Goal: Task Accomplishment & Management: Use online tool/utility

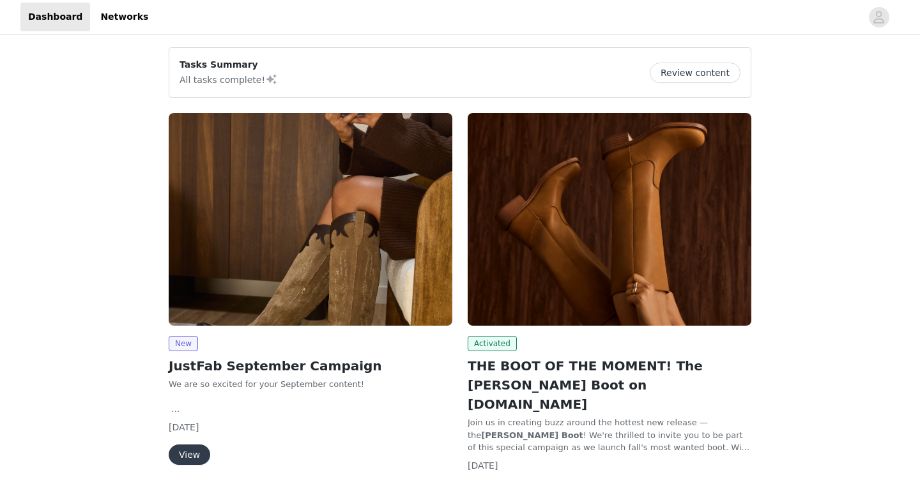
scroll to position [1473, 0]
click at [698, 74] on button "Review content" at bounding box center [695, 73] width 91 height 20
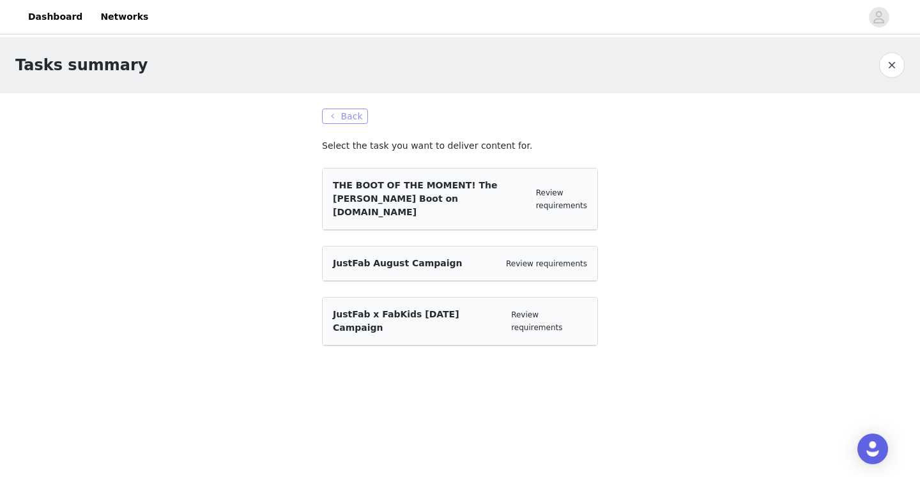
click at [358, 114] on button "Back" at bounding box center [345, 116] width 46 height 15
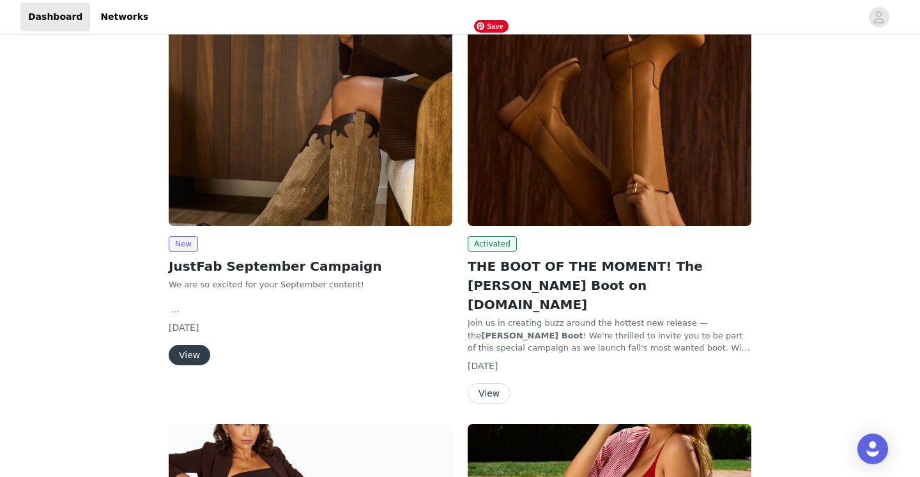
scroll to position [103, 0]
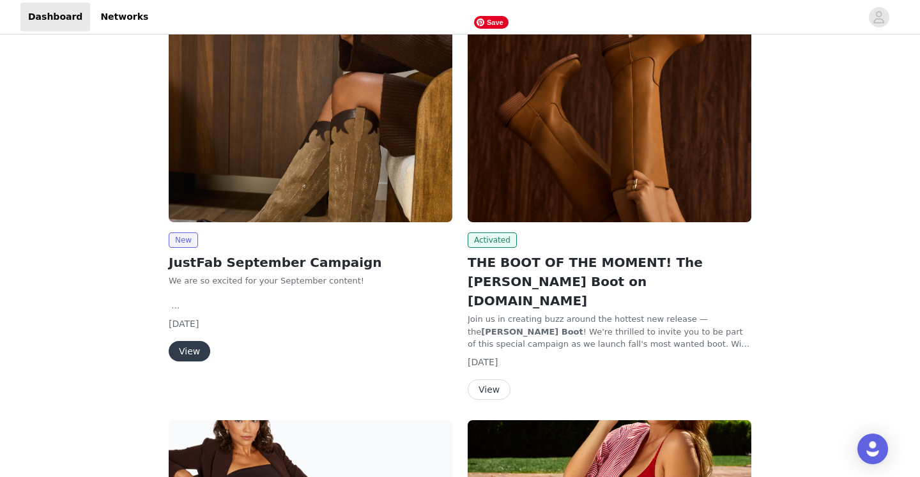
click at [588, 162] on img at bounding box center [610, 116] width 284 height 213
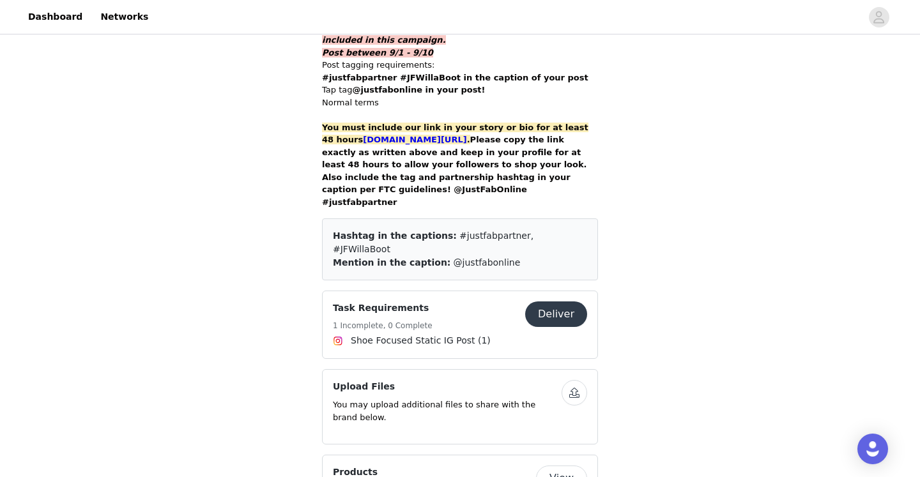
scroll to position [997, 0]
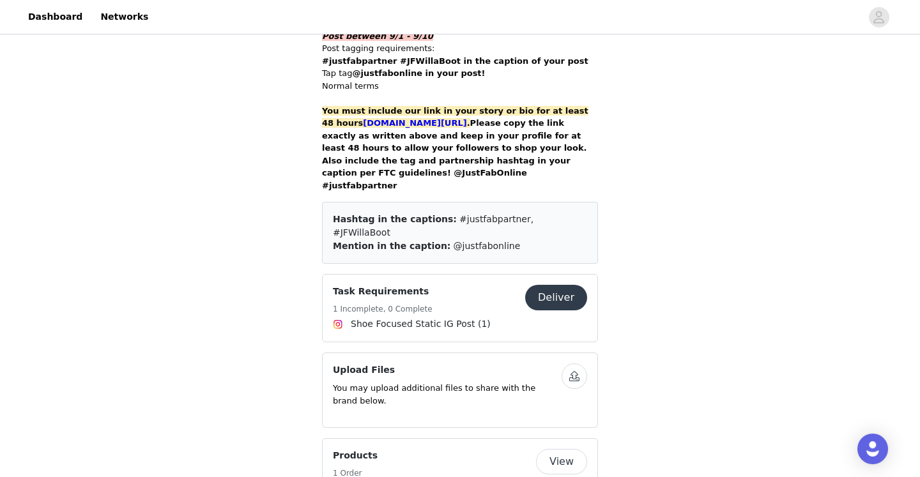
click at [561, 285] on button "Deliver" at bounding box center [556, 298] width 62 height 26
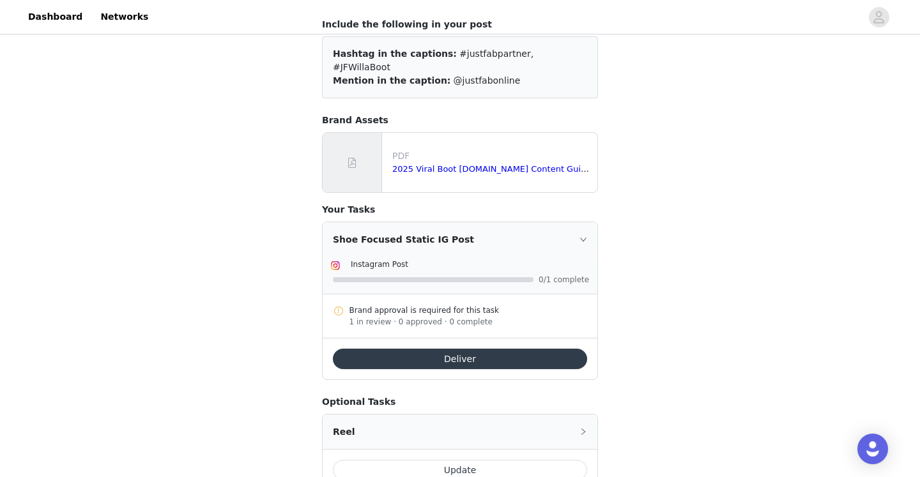
scroll to position [122, 0]
click at [465, 348] on button "Deliver" at bounding box center [460, 358] width 254 height 20
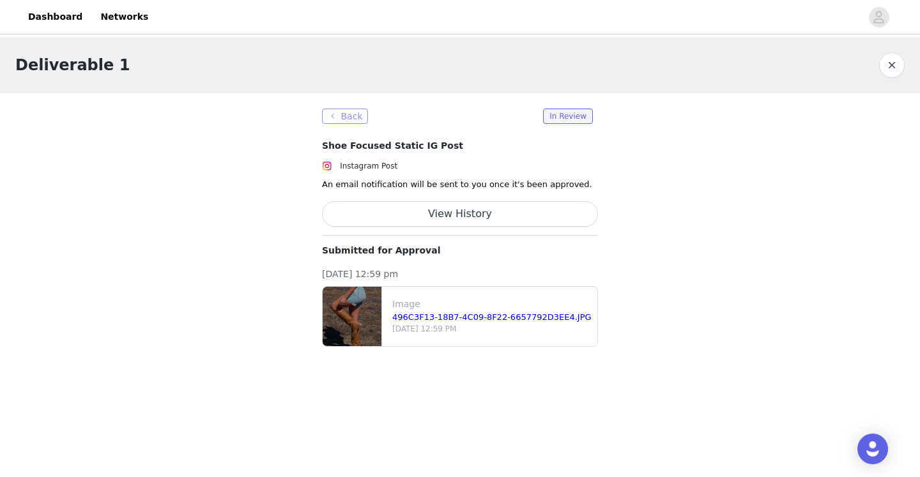
click at [349, 114] on button "Back" at bounding box center [345, 116] width 46 height 15
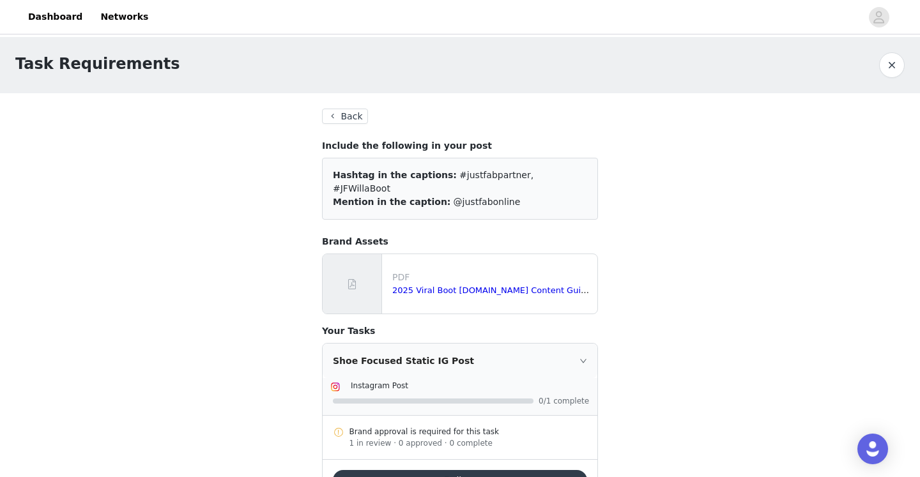
click at [343, 118] on button "Back" at bounding box center [345, 116] width 46 height 15
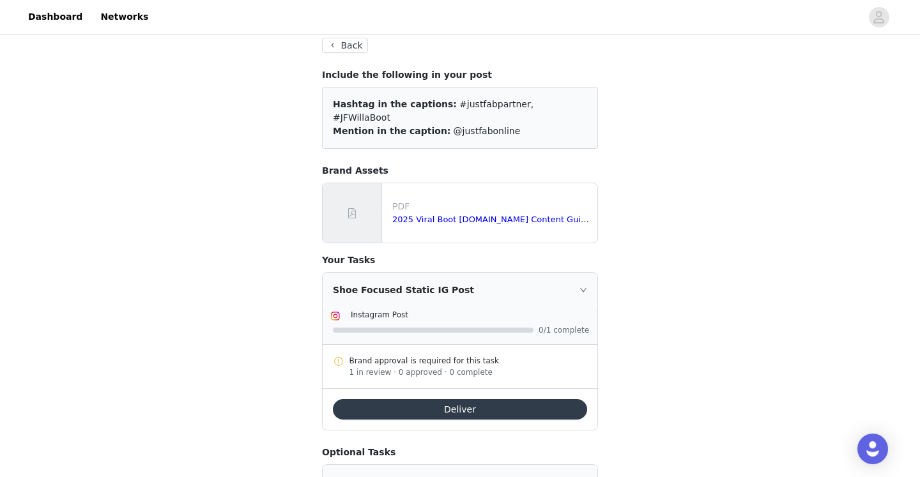
click at [343, 46] on button "Back" at bounding box center [345, 45] width 46 height 15
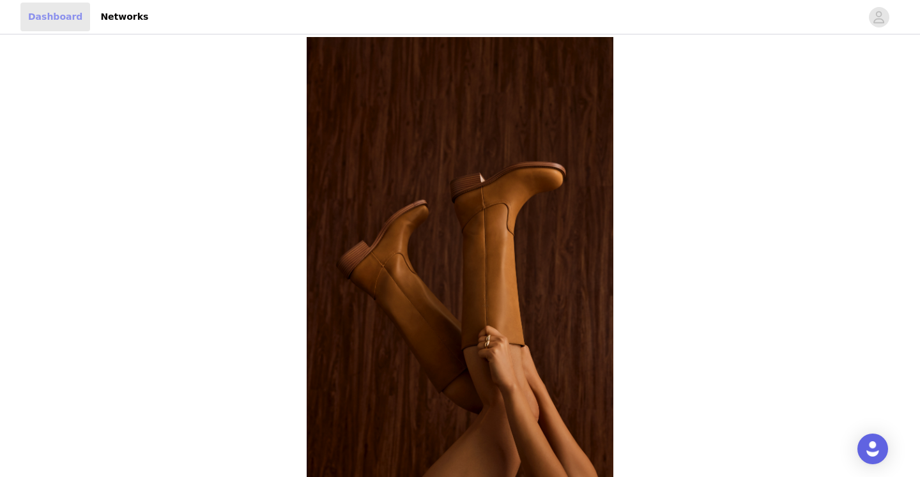
click at [64, 19] on link "Dashboard" at bounding box center [55, 17] width 70 height 29
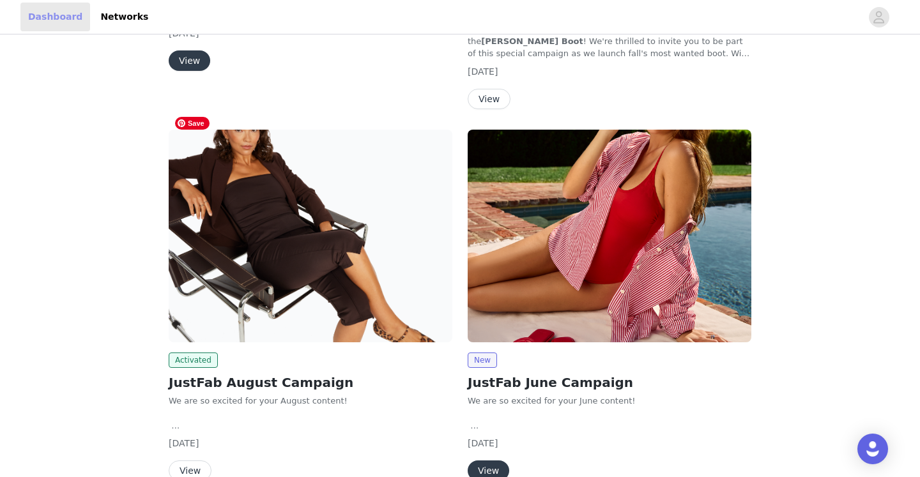
scroll to position [473, 0]
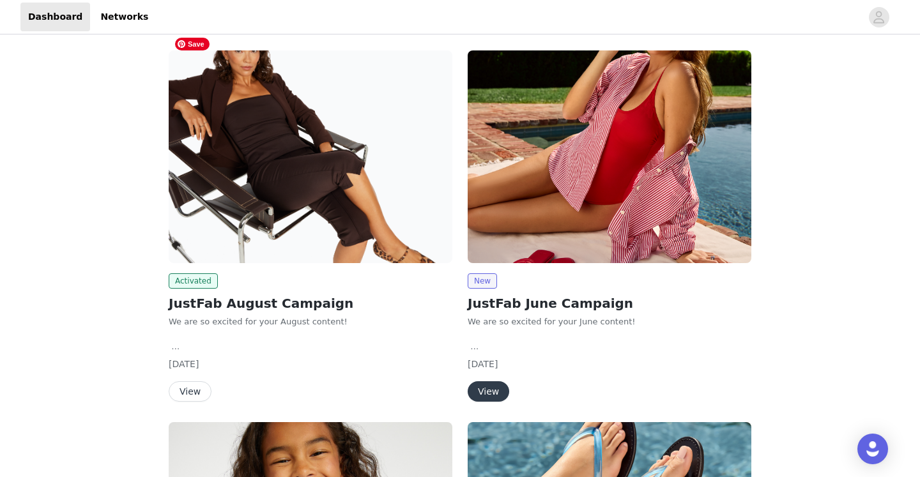
click at [295, 179] on img at bounding box center [311, 156] width 284 height 213
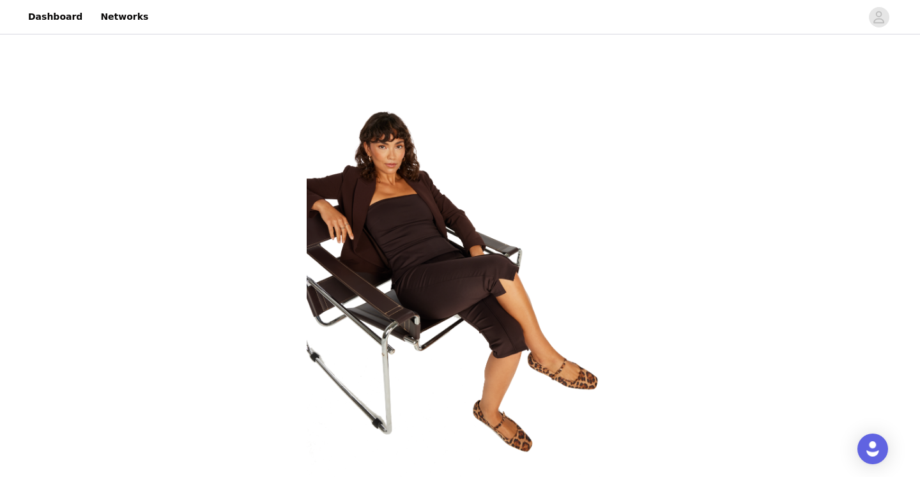
scroll to position [473, 0]
